Goal: Check status

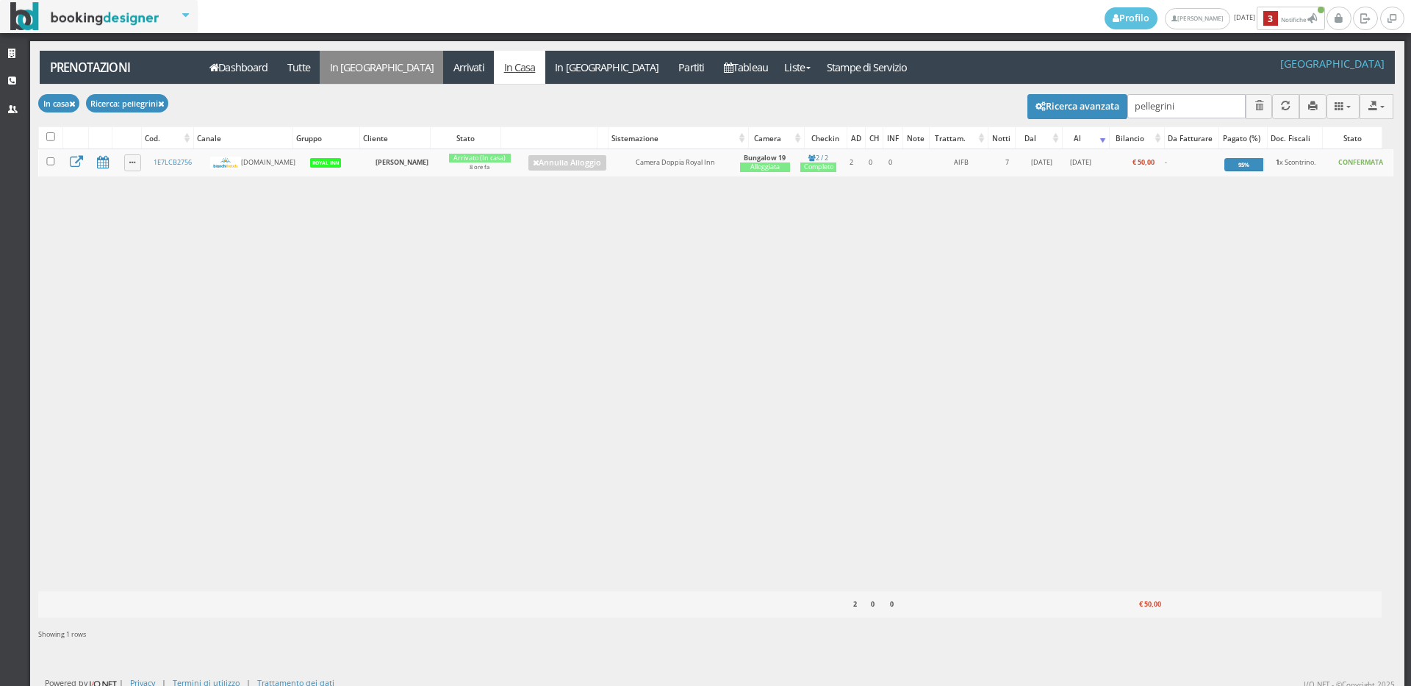
type input "pellegrini"
click at [362, 71] on link "In [GEOGRAPHIC_DATA]" at bounding box center [381, 67] width 123 height 33
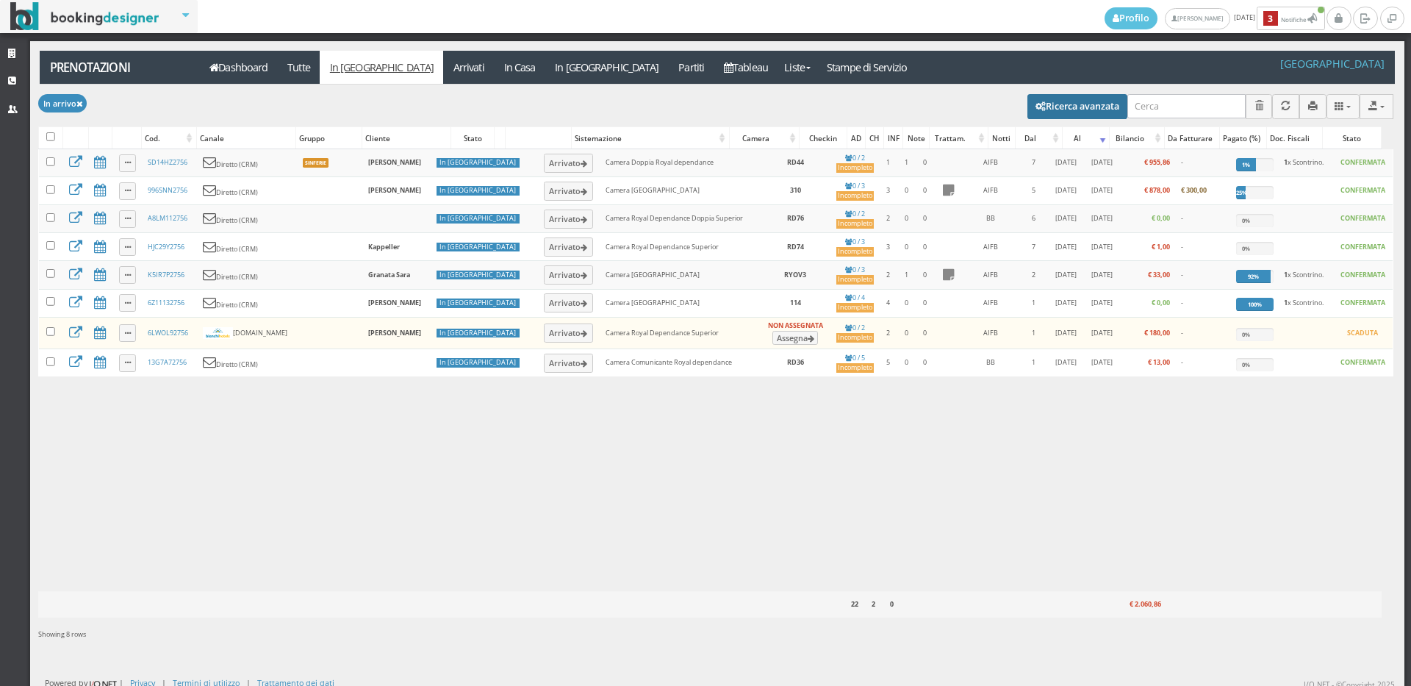
click at [1036, 102] on icon "button" at bounding box center [1041, 107] width 10 height 10
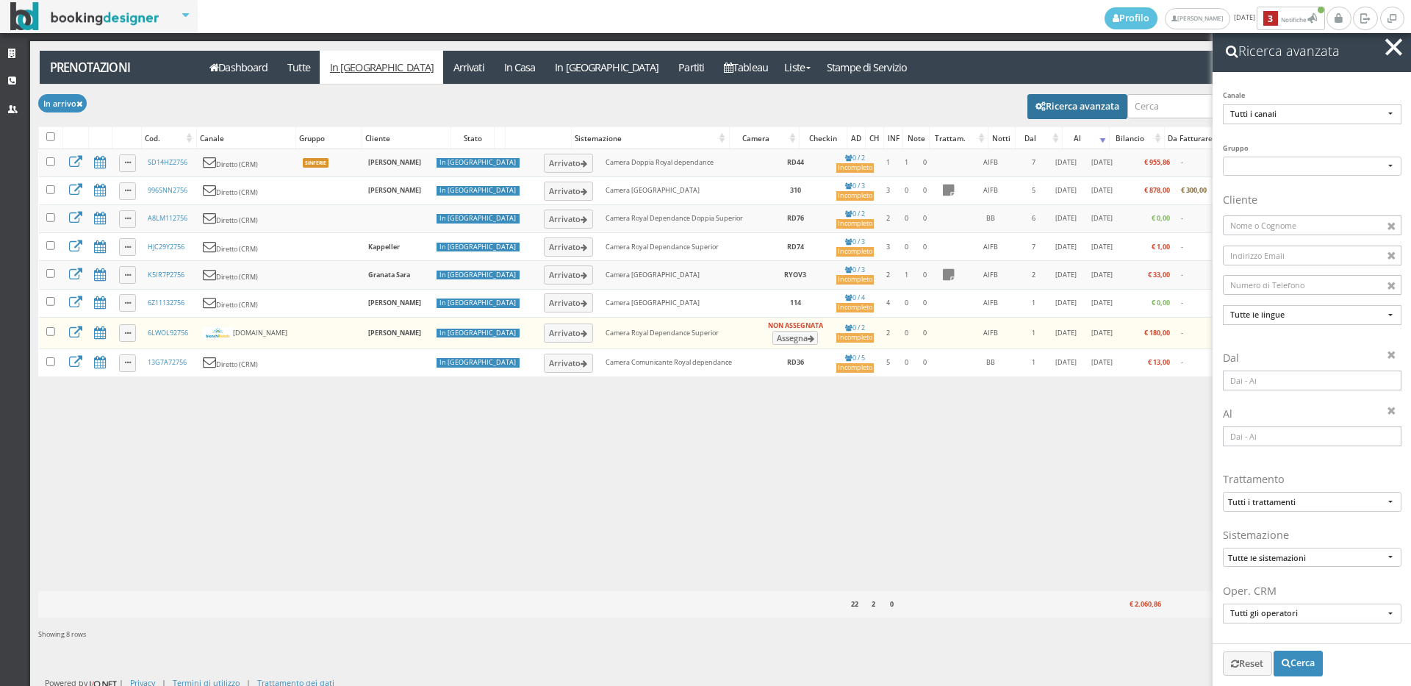
click at [1247, 386] on input at bounding box center [1312, 380] width 179 height 20
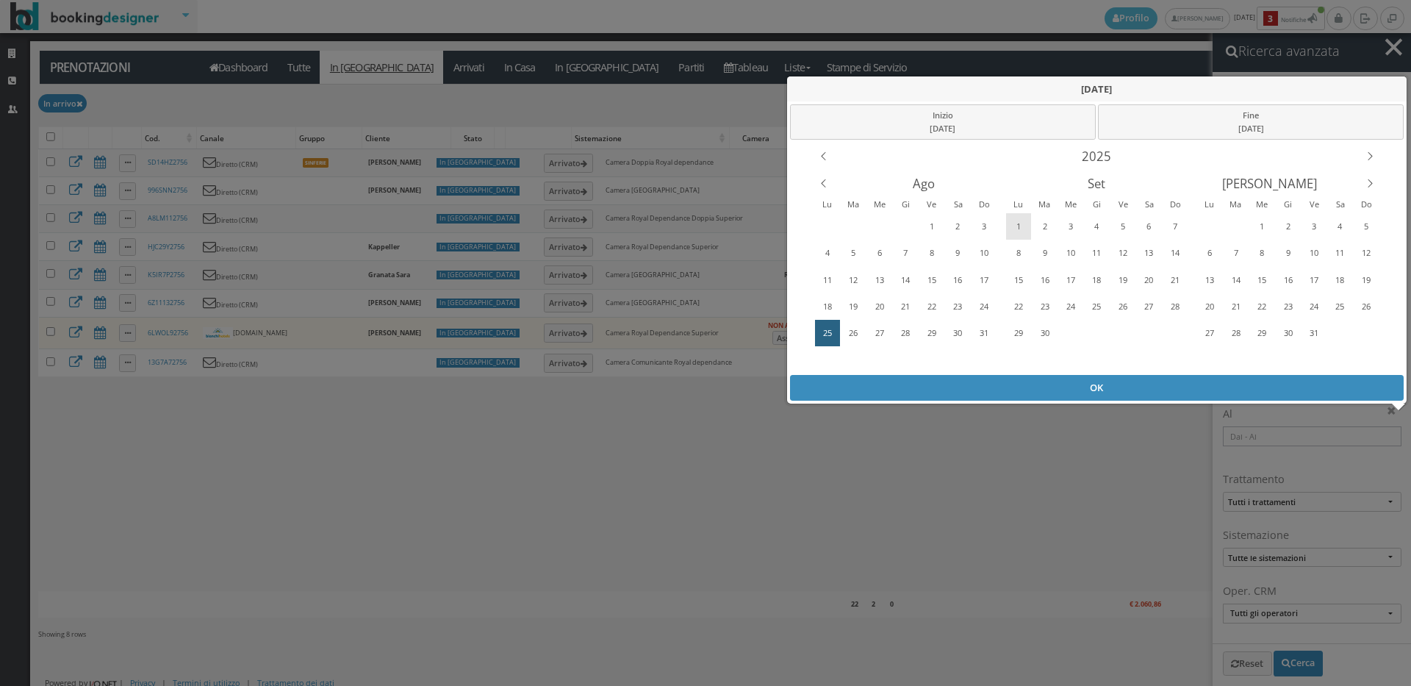
click at [1017, 227] on div "1" at bounding box center [1019, 227] width 23 height 24
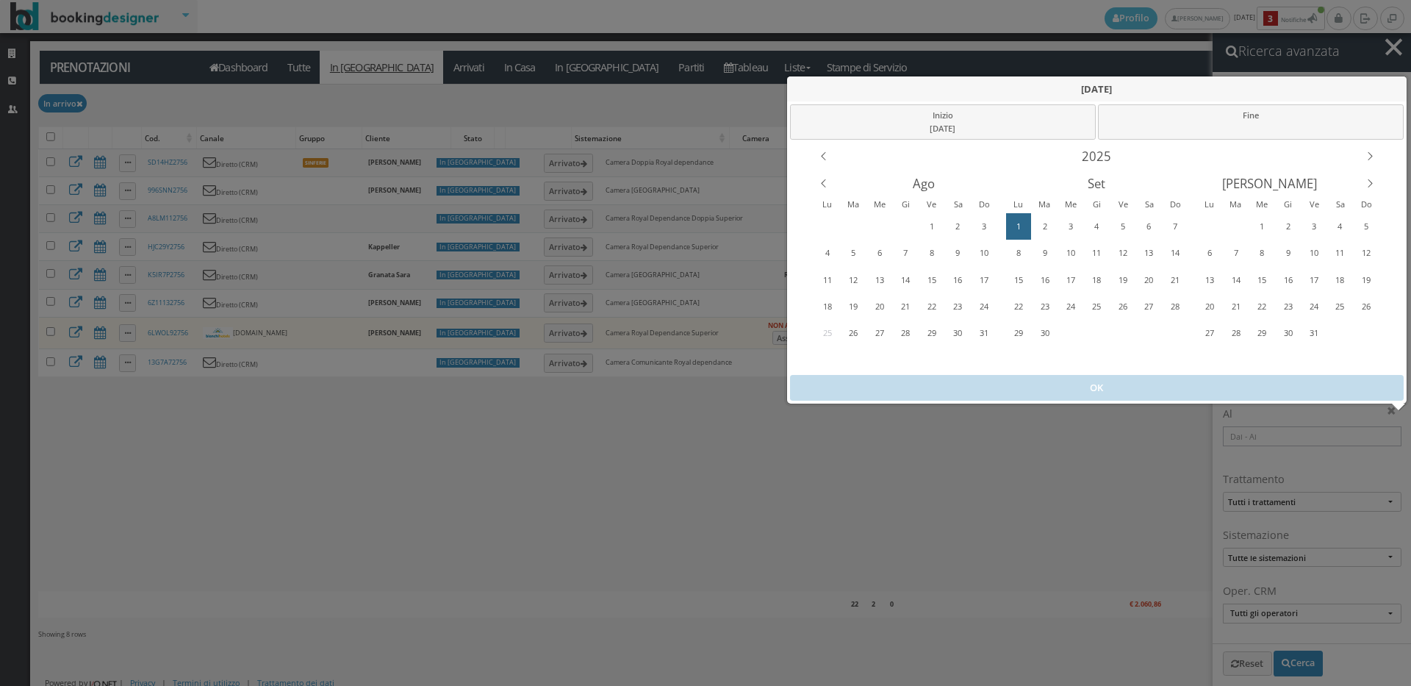
click at [1017, 227] on div "1" at bounding box center [1019, 227] width 23 height 24
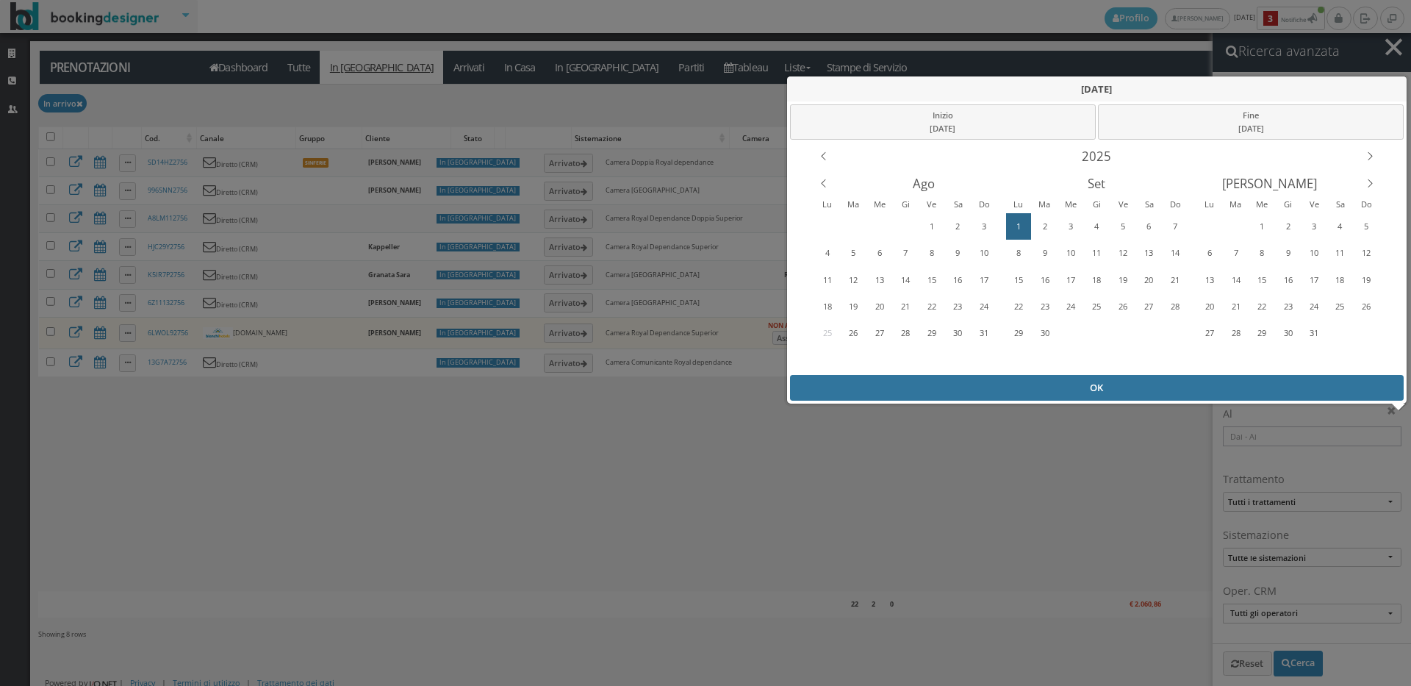
click at [1061, 387] on div "OK" at bounding box center [1097, 388] width 614 height 26
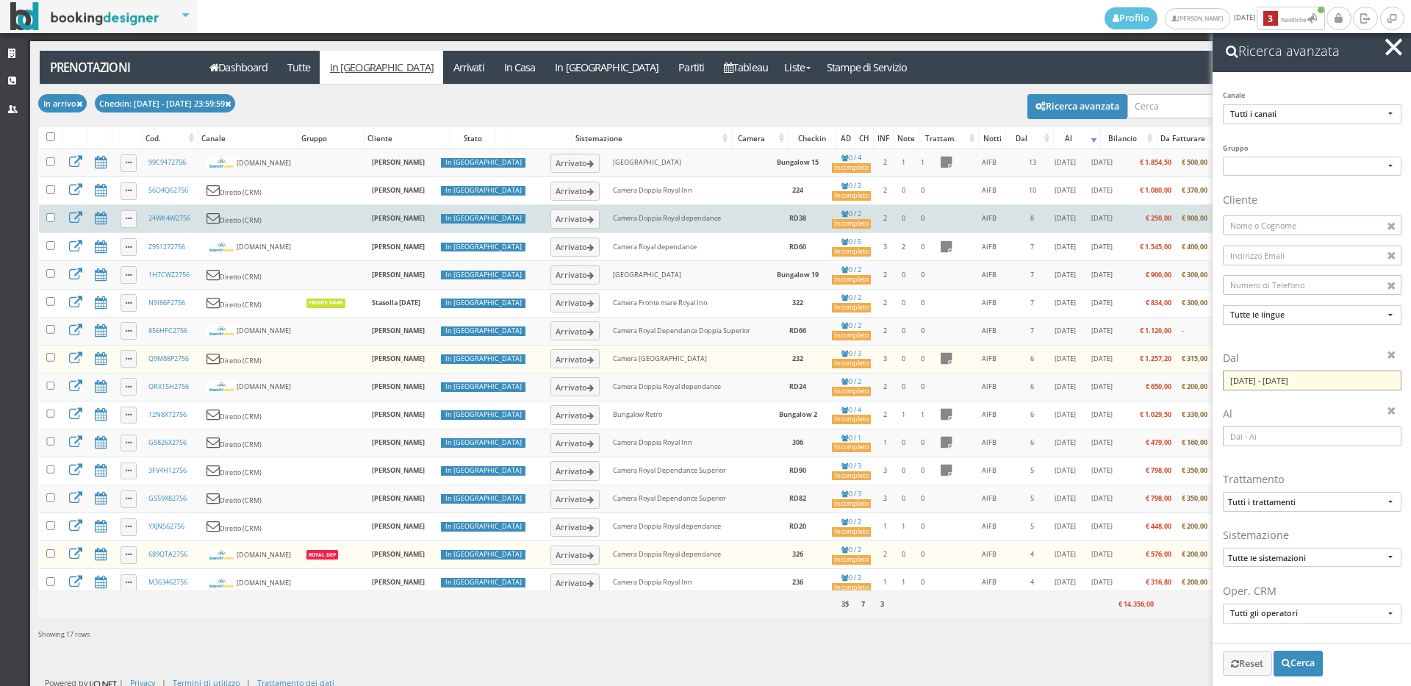
scroll to position [53, 0]
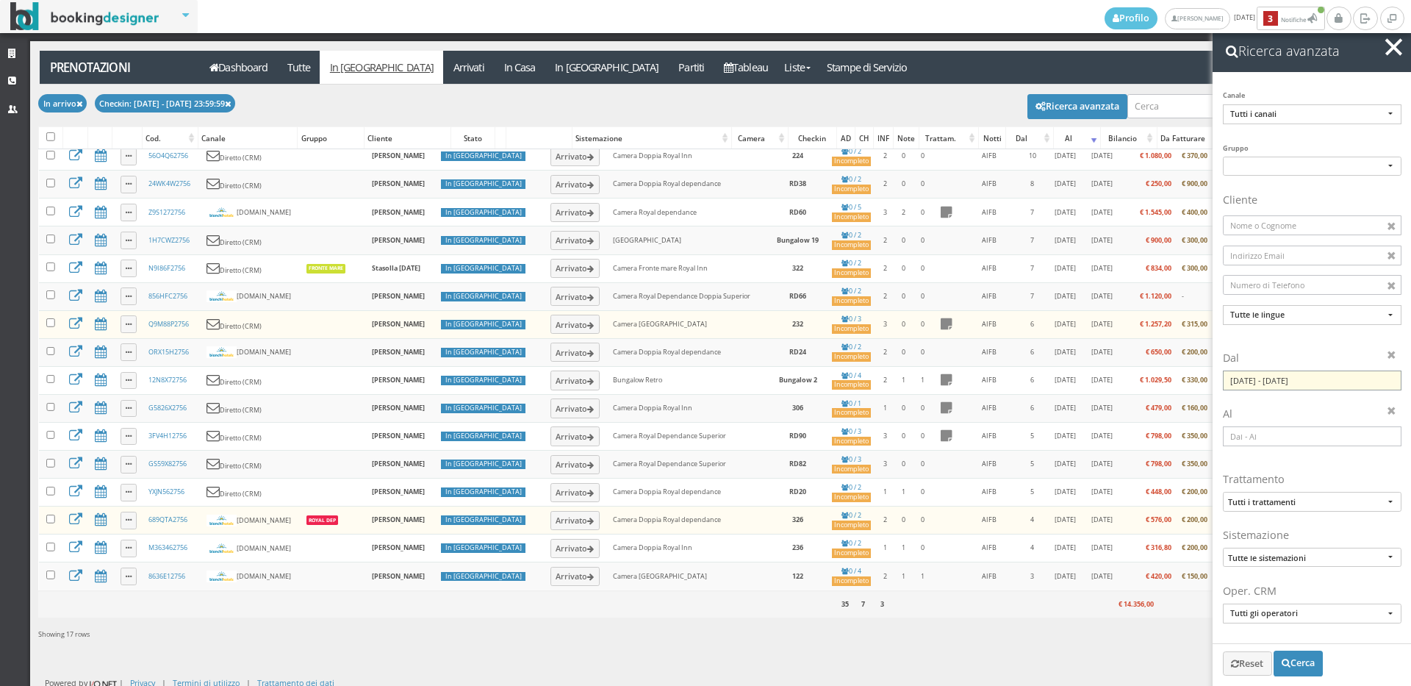
click at [1272, 380] on input "01/09/2025 - 01/09/2025" at bounding box center [1312, 380] width 179 height 20
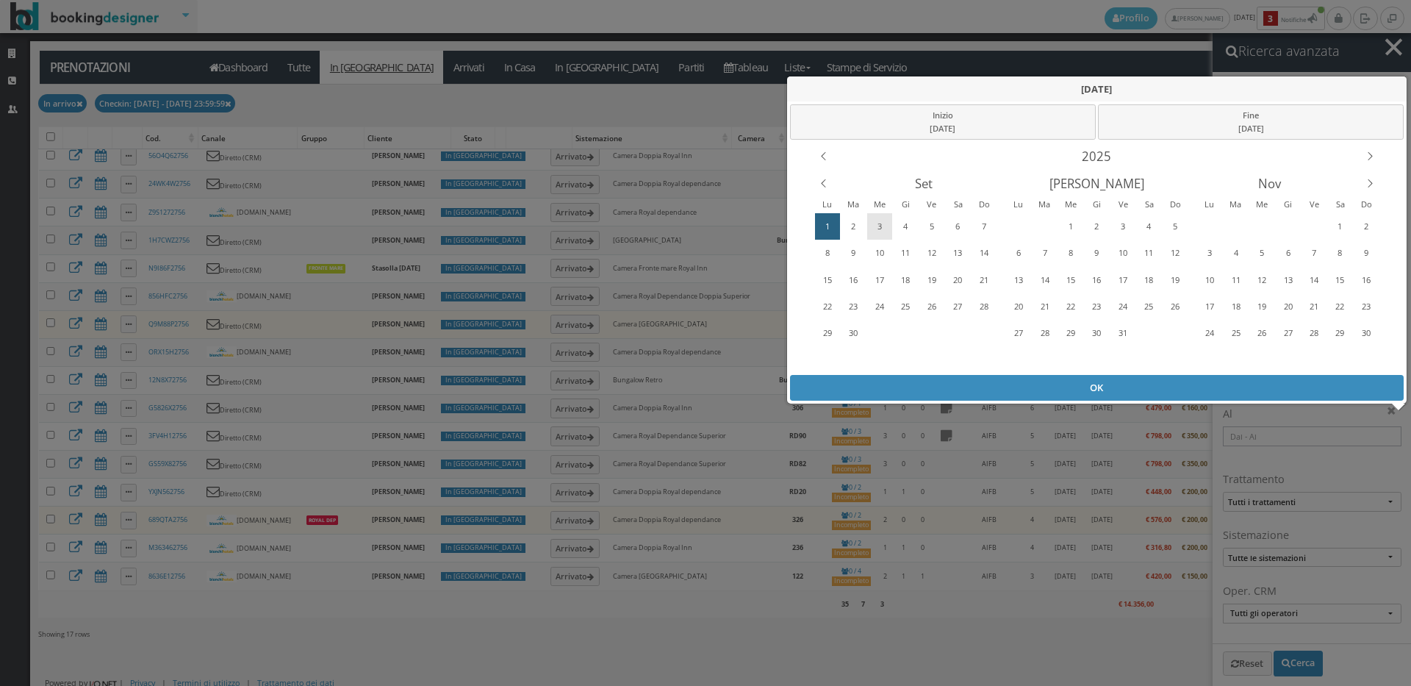
click at [881, 225] on div "3" at bounding box center [880, 227] width 23 height 24
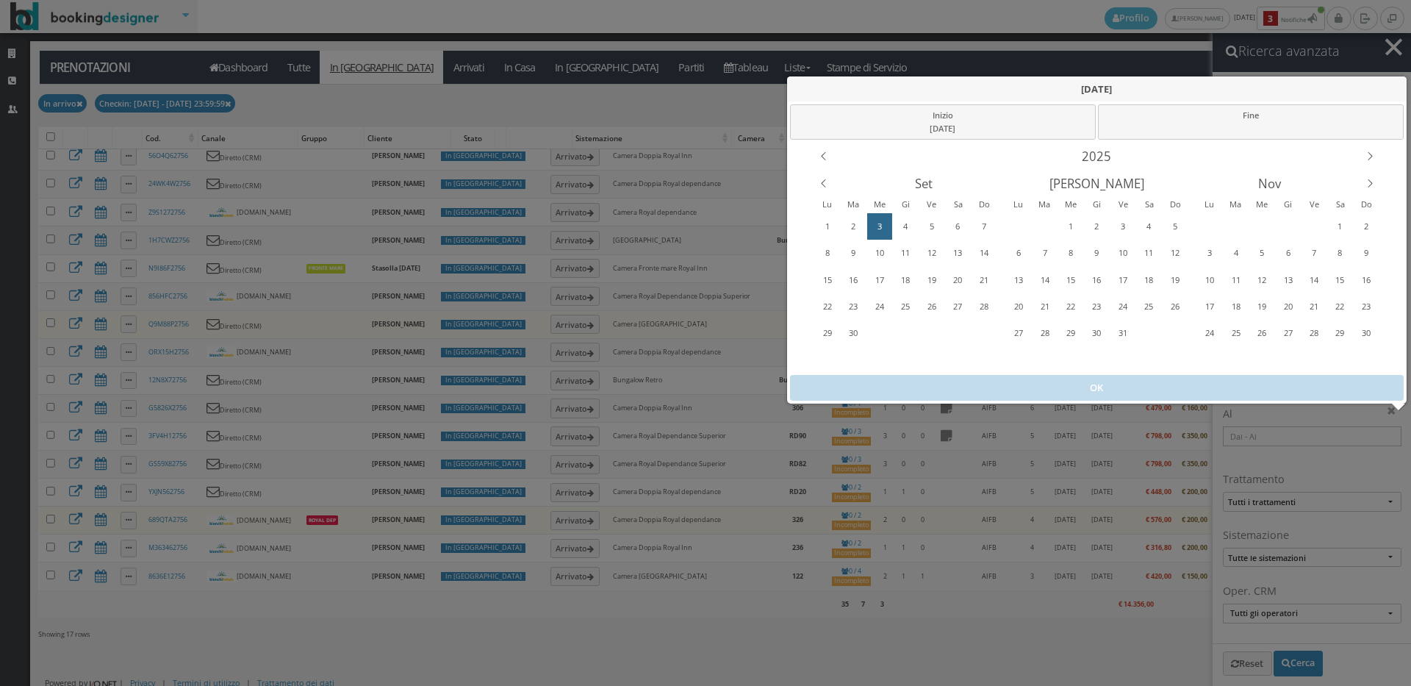
click at [881, 225] on div "3" at bounding box center [880, 227] width 23 height 24
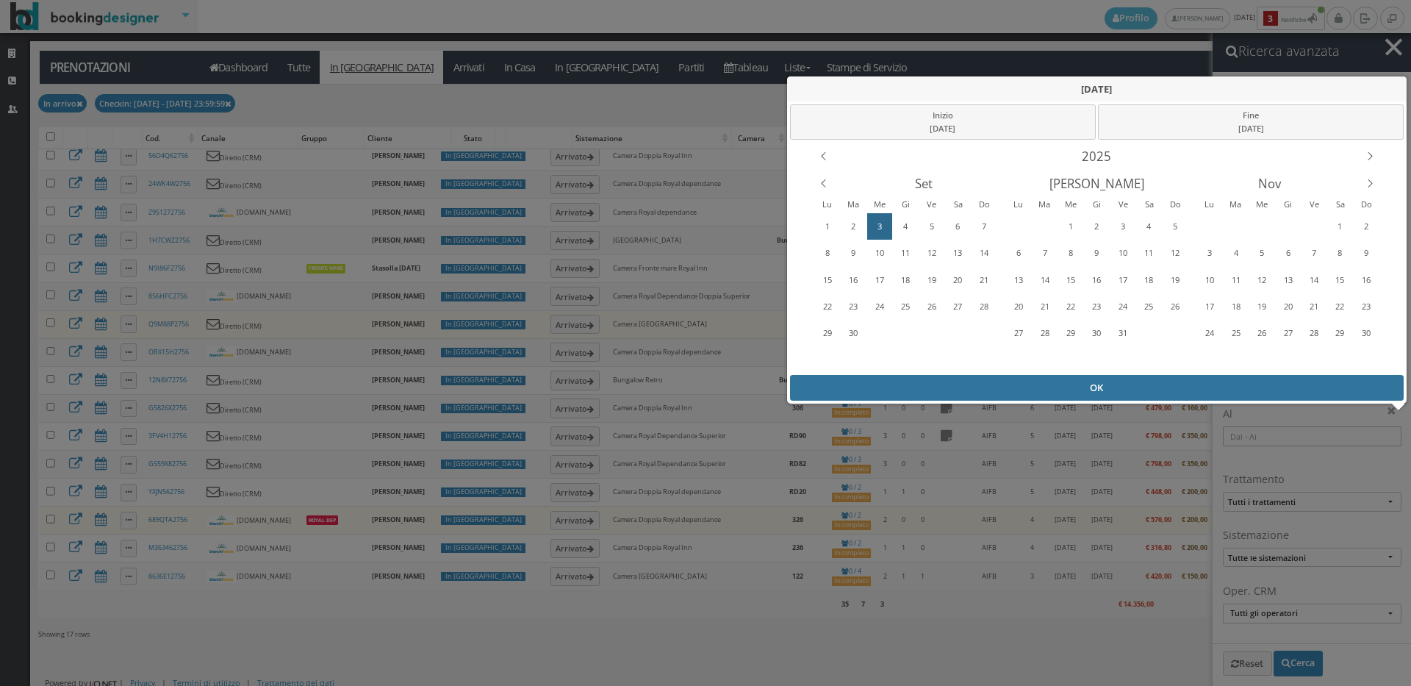
click at [1125, 388] on div "OK" at bounding box center [1097, 388] width 614 height 26
type input "03/09/2025 - 03/09/2025"
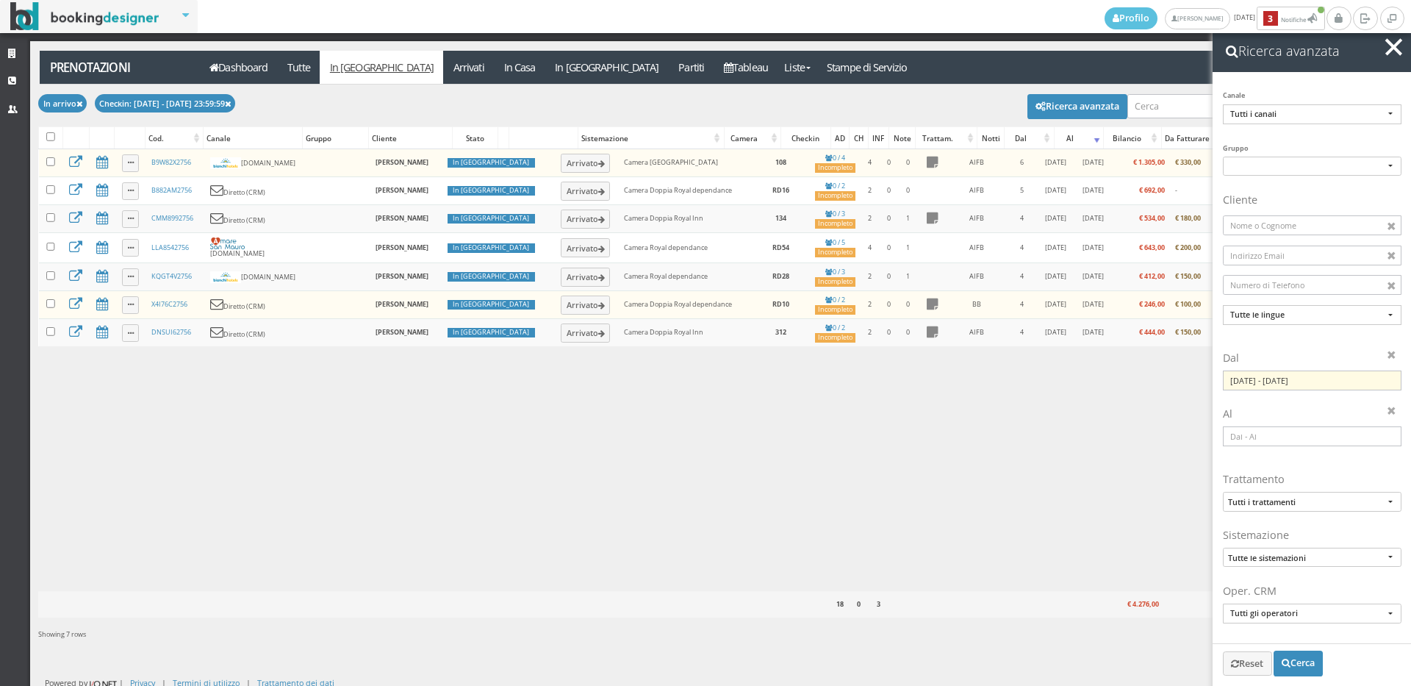
scroll to position [0, 0]
click at [1397, 43] on span "button" at bounding box center [1393, 46] width 17 height 17
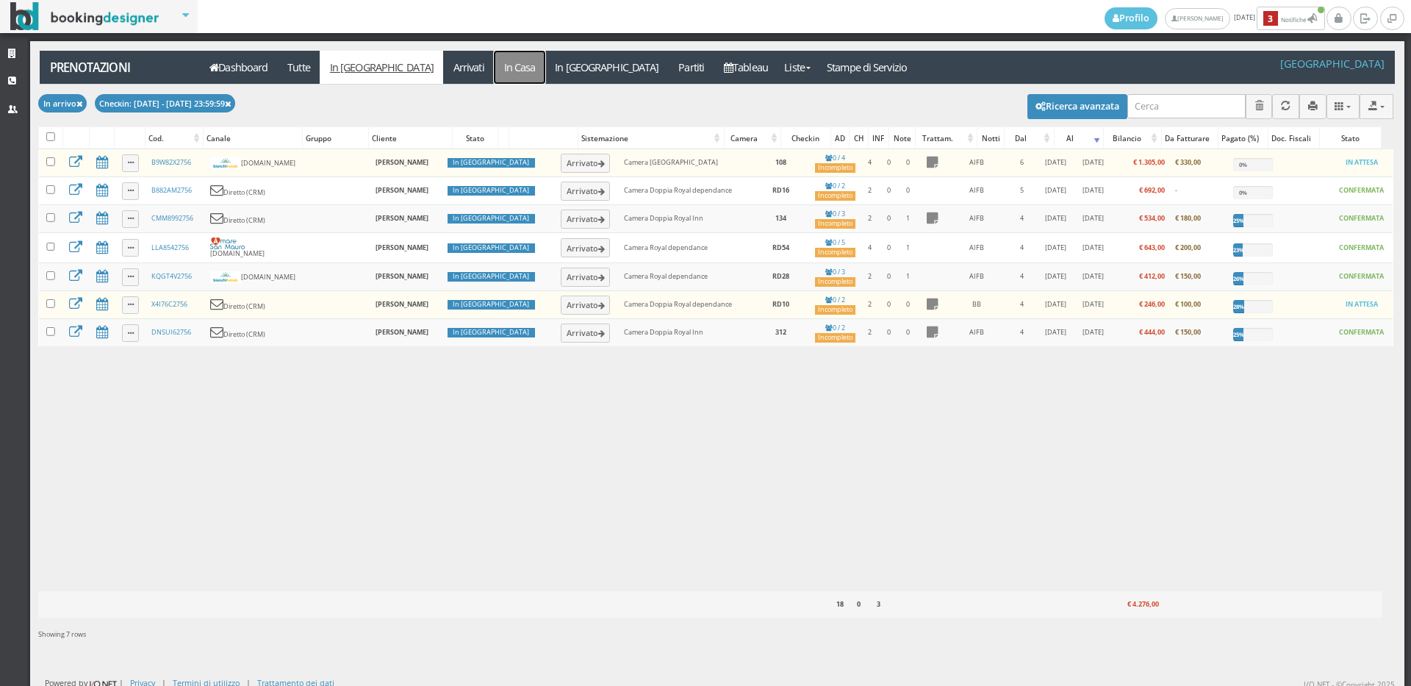
click at [494, 65] on link "In Casa" at bounding box center [519, 67] width 51 height 33
